Goal: Task Accomplishment & Management: Use online tool/utility

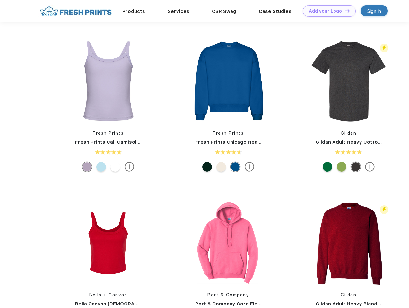
scroll to position [0, 0]
click at [327, 11] on link "Add your Logo Design Tool" at bounding box center [329, 10] width 53 height 11
click at [0, 0] on div "Design Tool" at bounding box center [0, 0] width 0 height 0
click at [344, 11] on link "Add your Logo Design Tool" at bounding box center [329, 10] width 53 height 11
click at [108, 81] on img at bounding box center [107, 80] width 85 height 85
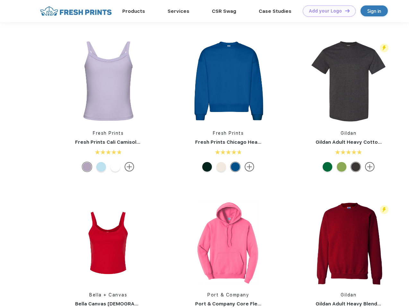
click at [108, 81] on img at bounding box center [107, 80] width 85 height 85
click at [87, 167] on div at bounding box center [87, 167] width 10 height 10
click at [101, 167] on div at bounding box center [101, 167] width 10 height 10
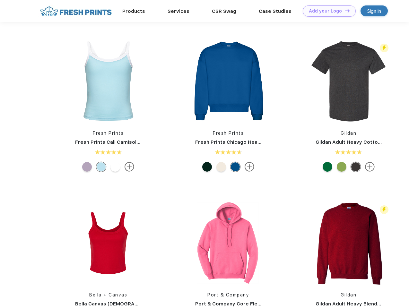
click at [115, 167] on div at bounding box center [115, 167] width 10 height 10
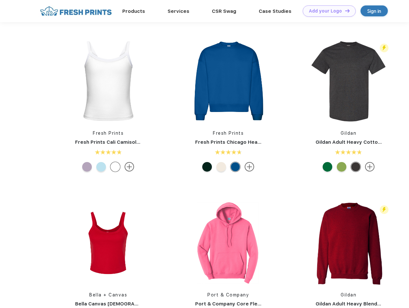
click at [228, 81] on img at bounding box center [228, 80] width 85 height 85
